Goal: Download file/media

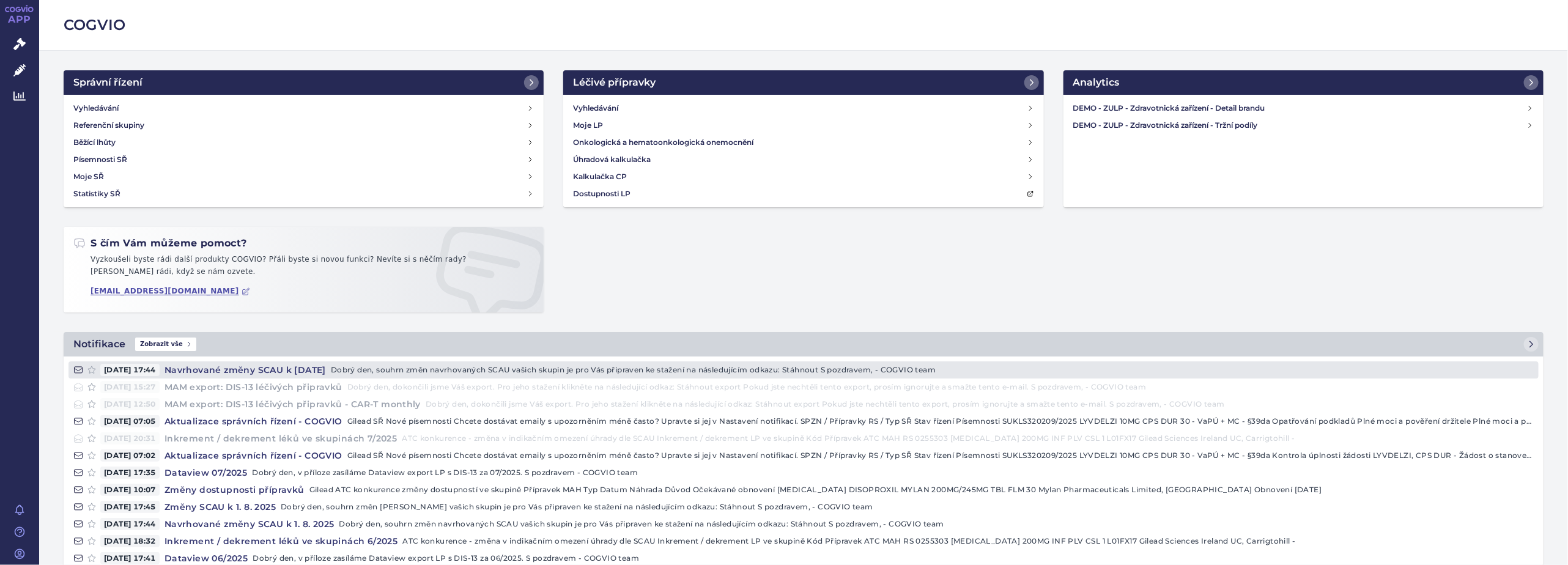
click at [437, 369] on p "Dobrý den, souhrn změn navrhovaných SCAU vašich skupin je pro Vás připraven ke …" at bounding box center [932, 369] width 1203 height 12
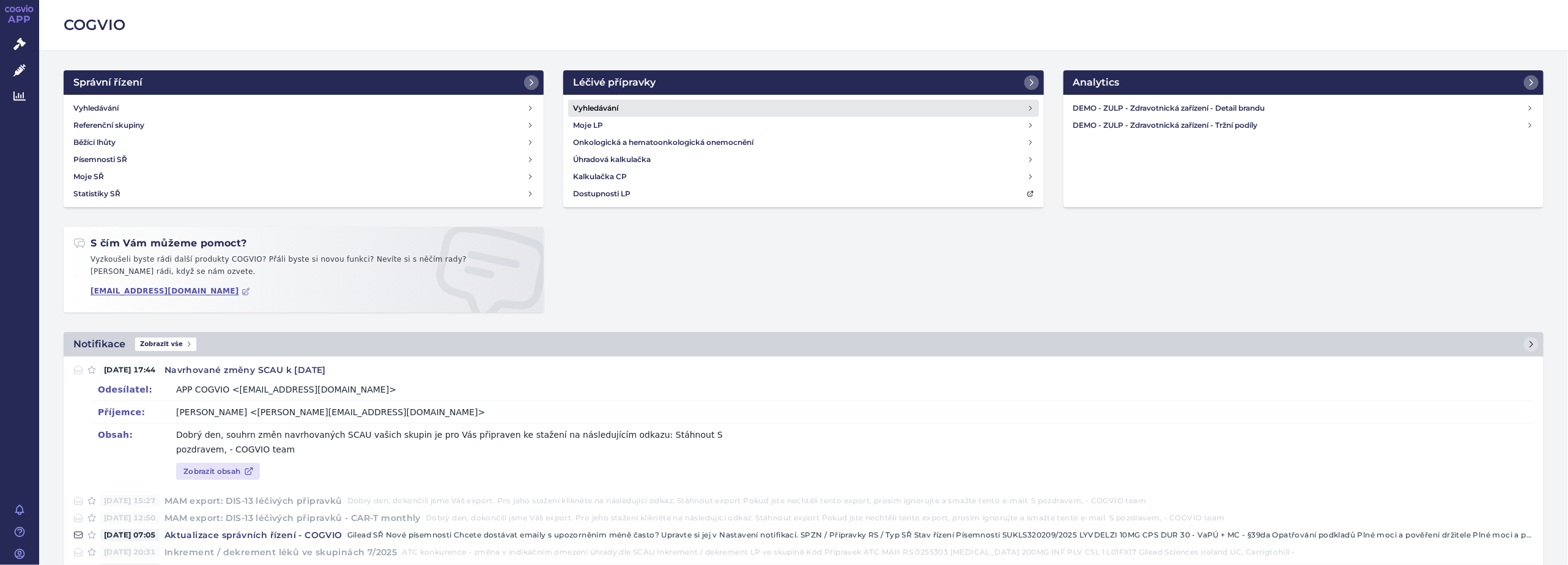
click at [589, 106] on h4 "Vyhledávání" at bounding box center [595, 108] width 45 height 12
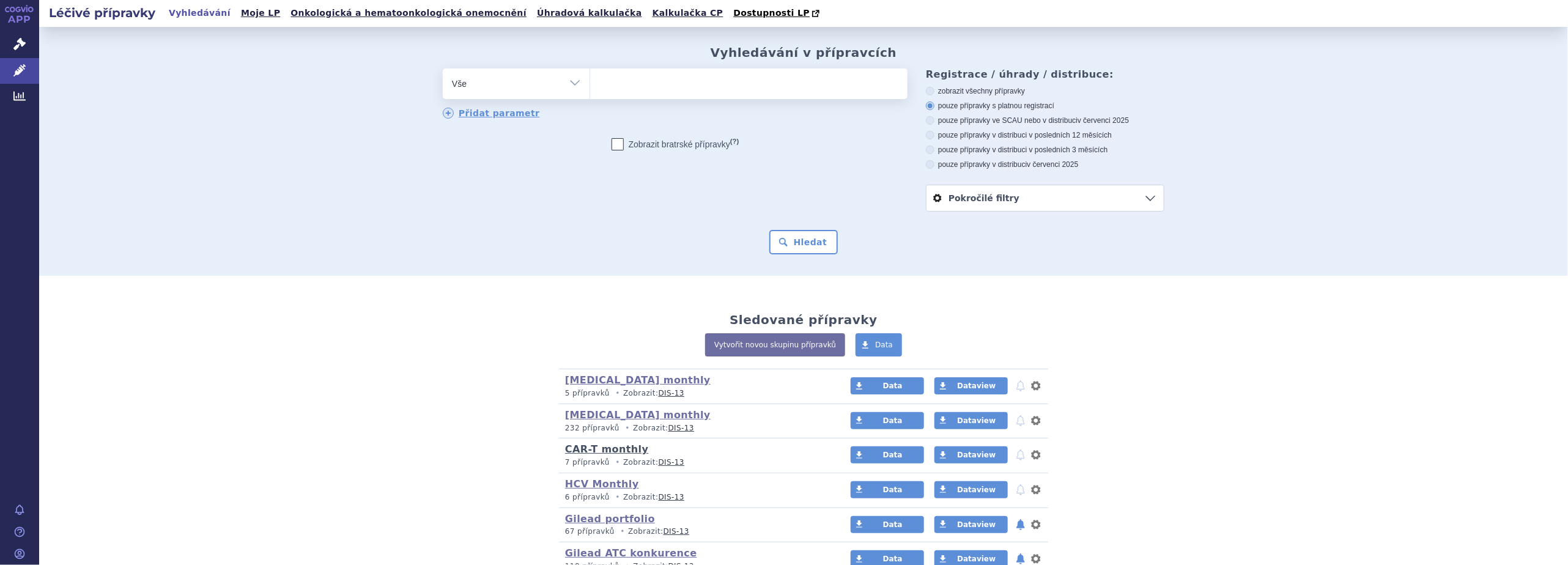
click at [601, 450] on link "CAR-T monthly" at bounding box center [606, 449] width 83 height 12
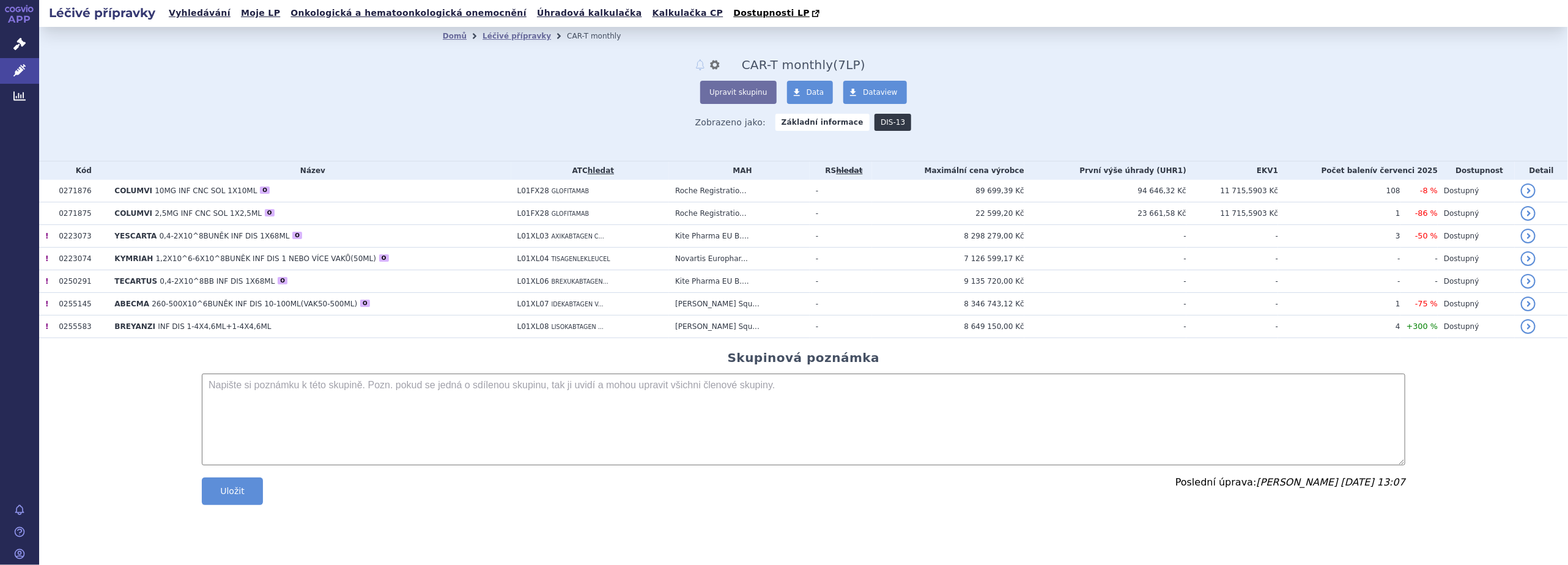
click at [879, 122] on link "DIS-13" at bounding box center [893, 122] width 37 height 17
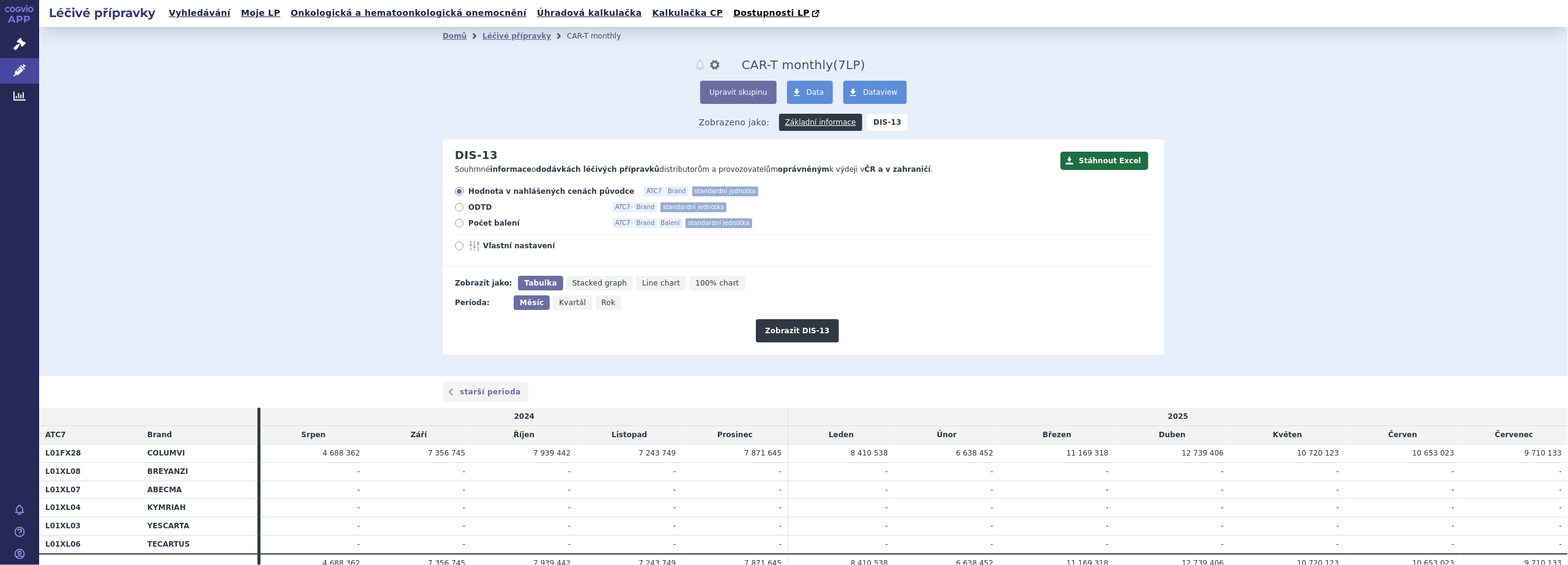
click at [455, 223] on icon at bounding box center [459, 223] width 8 height 8
click at [456, 223] on input "Počet balení ATC7 Brand Balení standardní jednotka" at bounding box center [460, 225] width 8 height 8
radio input "true"
click at [793, 326] on button "Zobrazit DIS-13" at bounding box center [797, 331] width 82 height 23
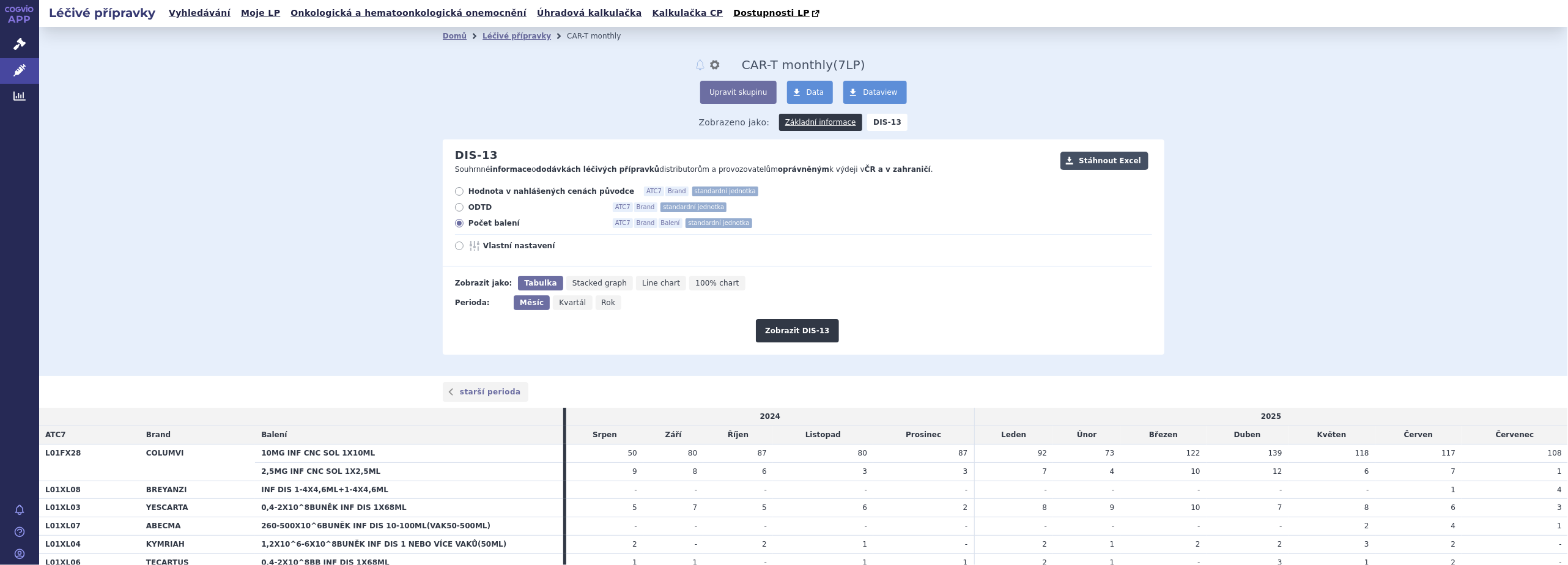
click at [1097, 164] on button "Stáhnout Excel" at bounding box center [1104, 160] width 88 height 18
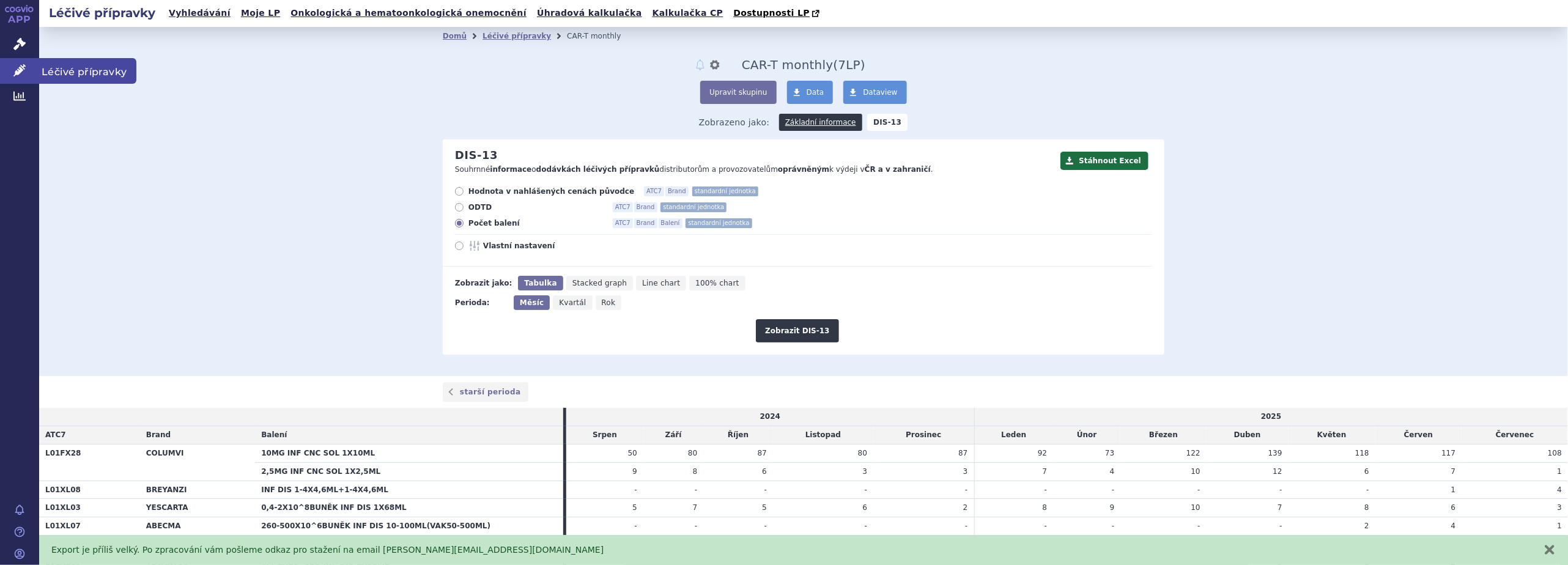
click at [13, 67] on icon at bounding box center [19, 70] width 12 height 12
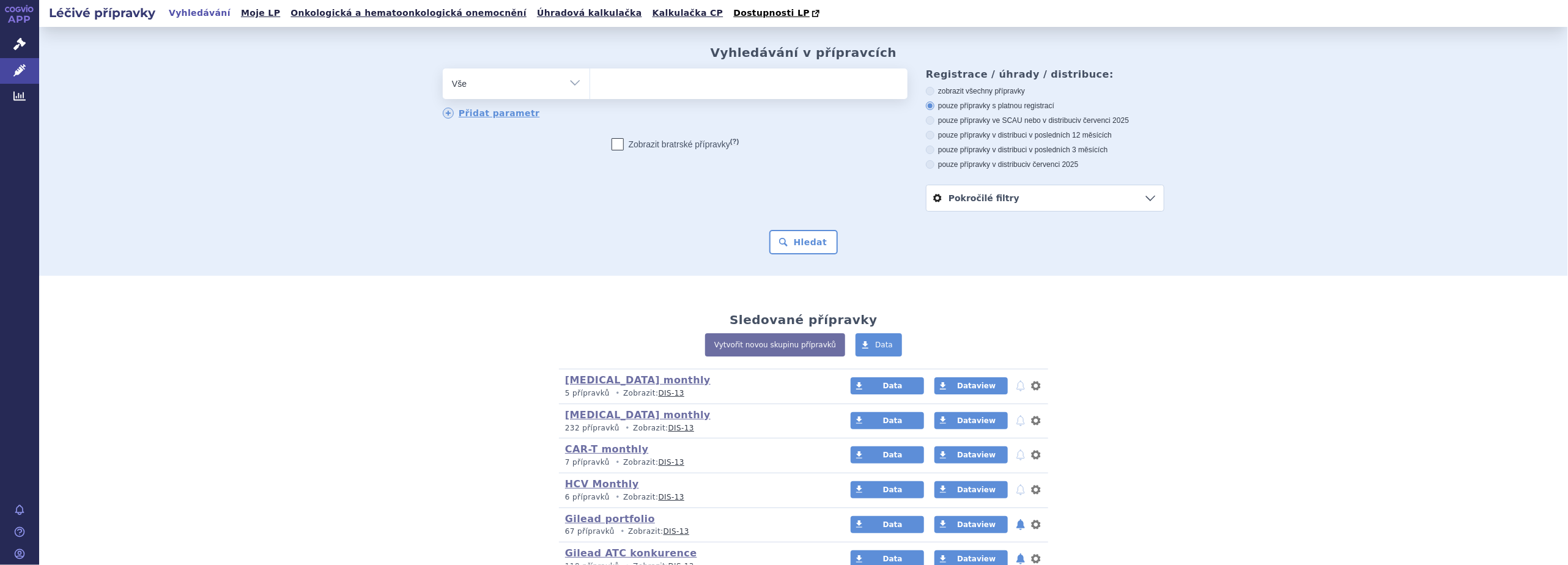
click at [22, 16] on link "APP" at bounding box center [20, 16] width 39 height 32
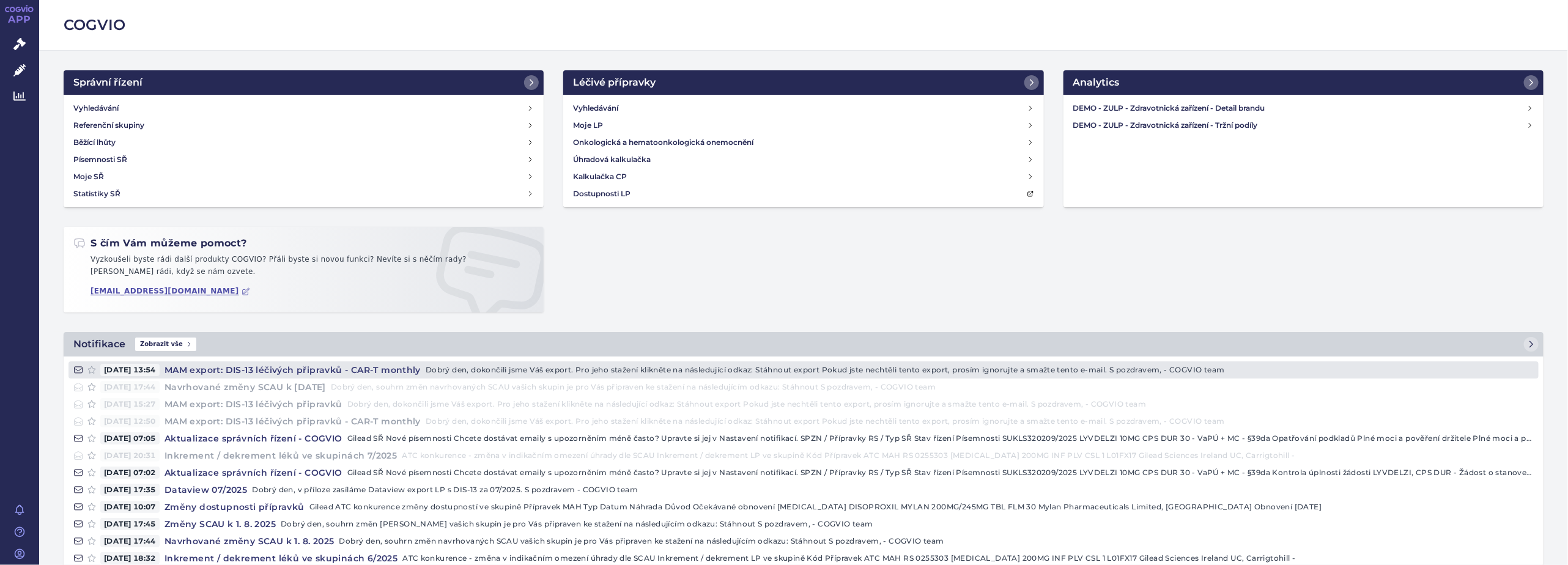
click at [457, 368] on p "Dobrý den, dokončili jsme Váš export. Pro jeho stažení klikněte na následující …" at bounding box center [979, 369] width 1108 height 12
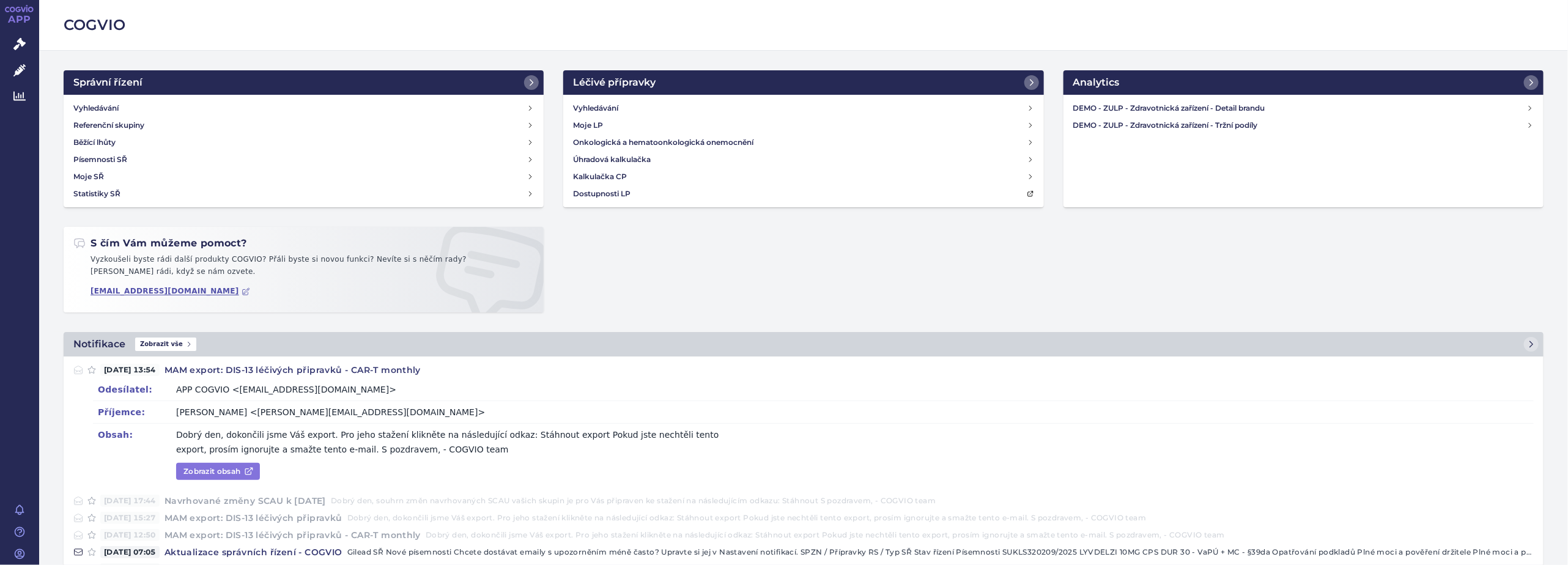
click at [211, 473] on link "Zobrazit obsah" at bounding box center [218, 471] width 84 height 17
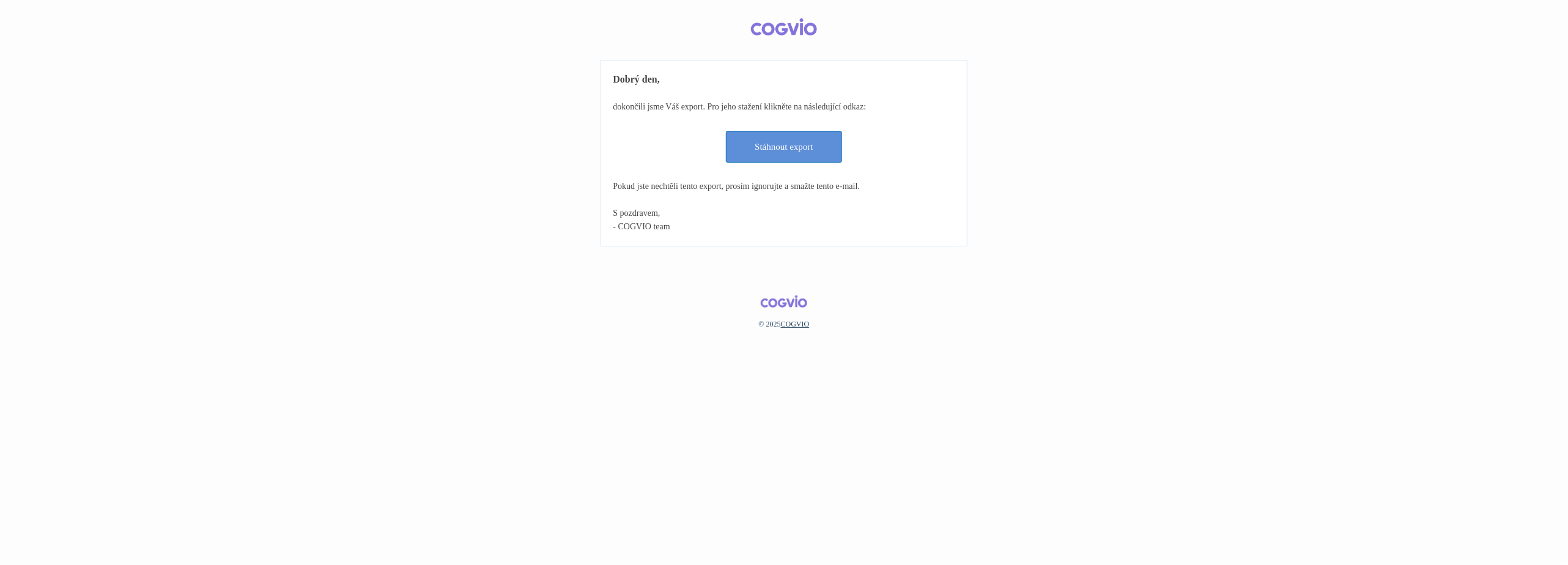
click at [793, 144] on link "Stáhnout export" at bounding box center [783, 146] width 116 height 32
